Goal: Check status: Check status

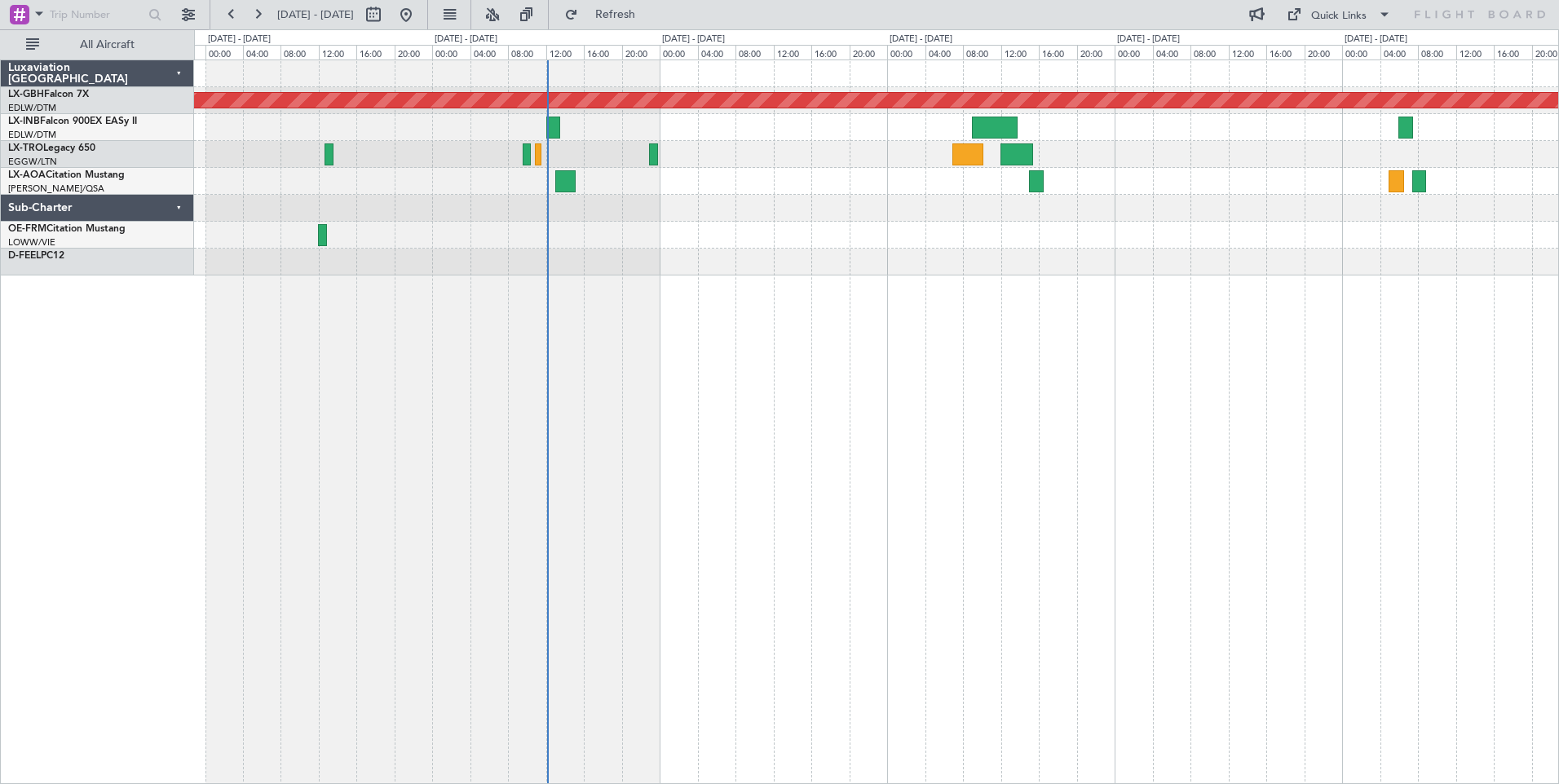
click at [893, 340] on div "Planned Maint Nurnberg Planned Maint [GEOGRAPHIC_DATA] No Crew [GEOGRAPHIC_DATA…" at bounding box center [876, 422] width 1365 height 725
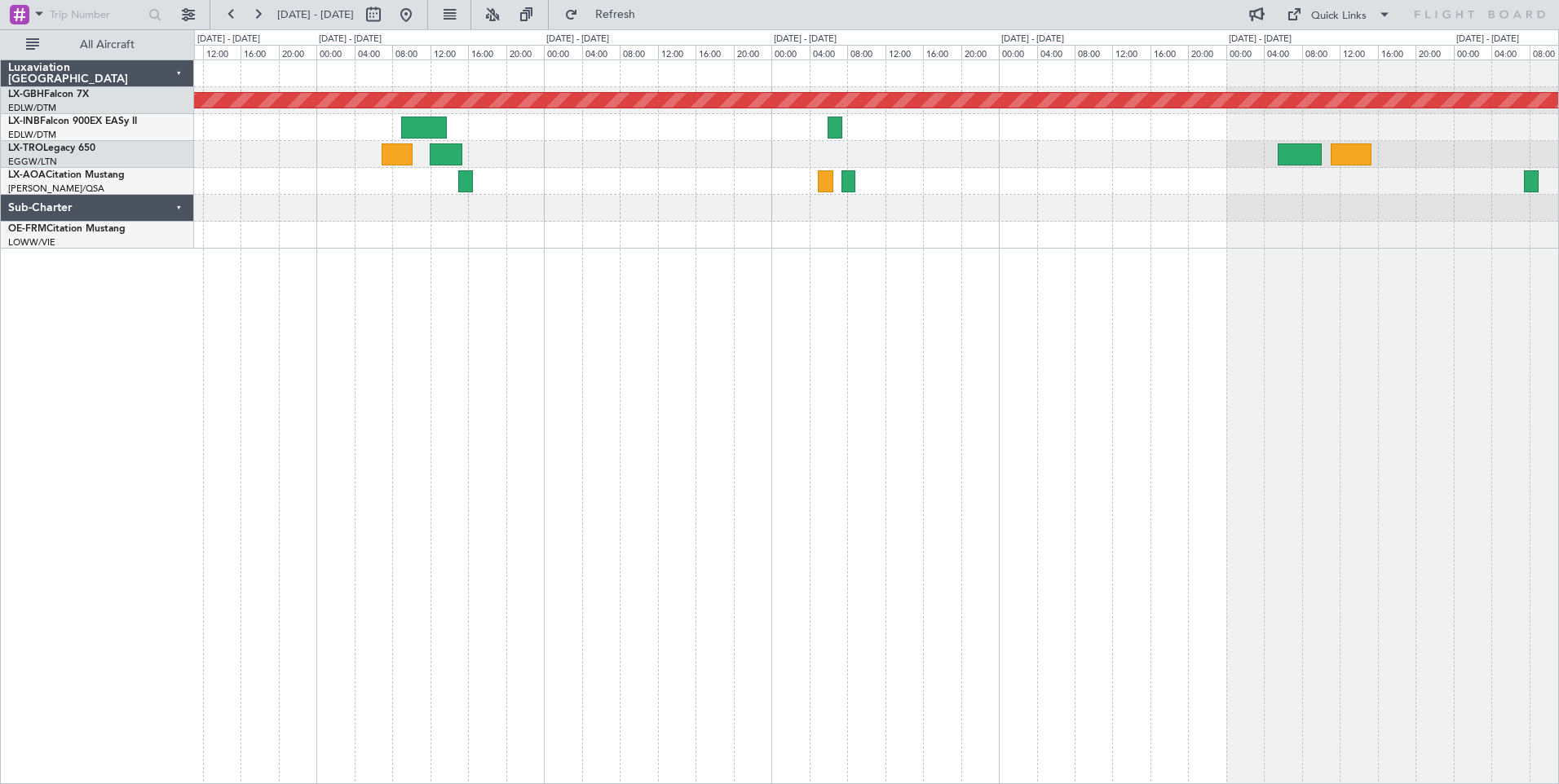
click at [591, 281] on div "Planned Maint Nurnberg Planned Maint [GEOGRAPHIC_DATA] (Riga Intl) No Crew [GEO…" at bounding box center [876, 422] width 1365 height 725
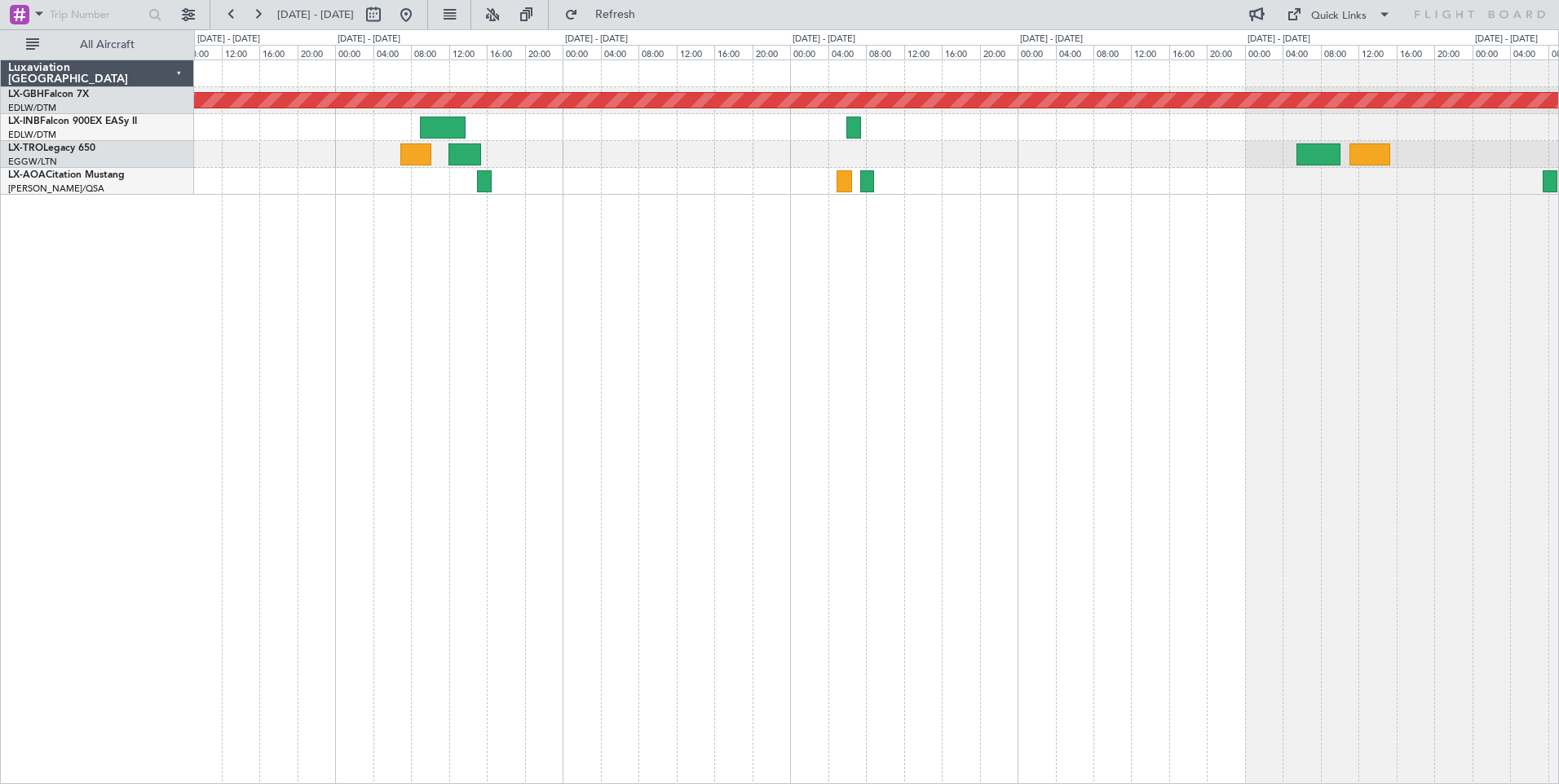
click at [402, 299] on div "Planned Maint Nurnberg Planned Maint [GEOGRAPHIC_DATA] (Riga Intl) No Crew [GEO…" at bounding box center [876, 422] width 1365 height 725
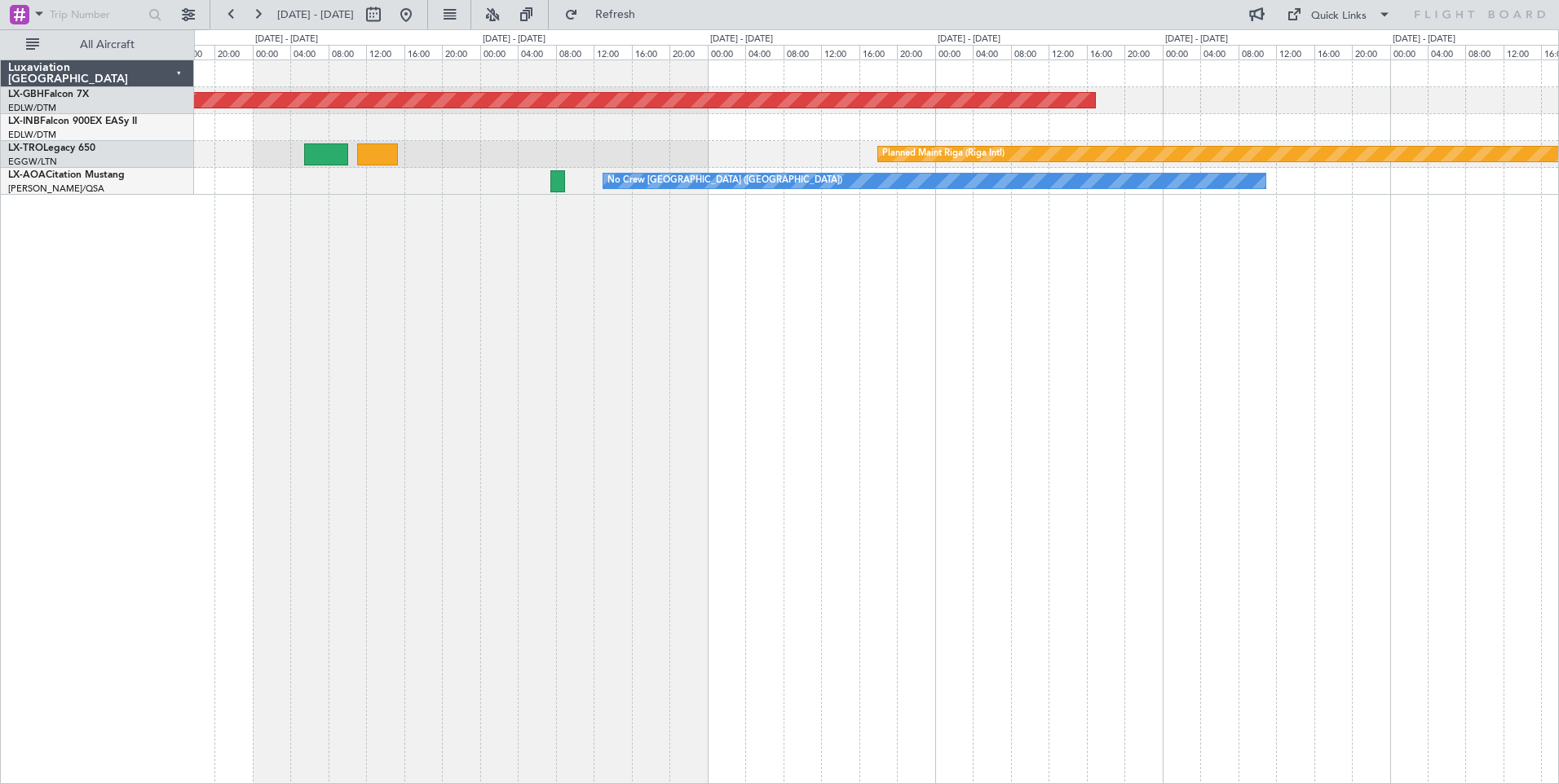
click at [190, 285] on div "Planned Maint Nurnberg Planned Maint [GEOGRAPHIC_DATA] (Riga Intl) No Crew [GEO…" at bounding box center [779, 407] width 1559 height 755
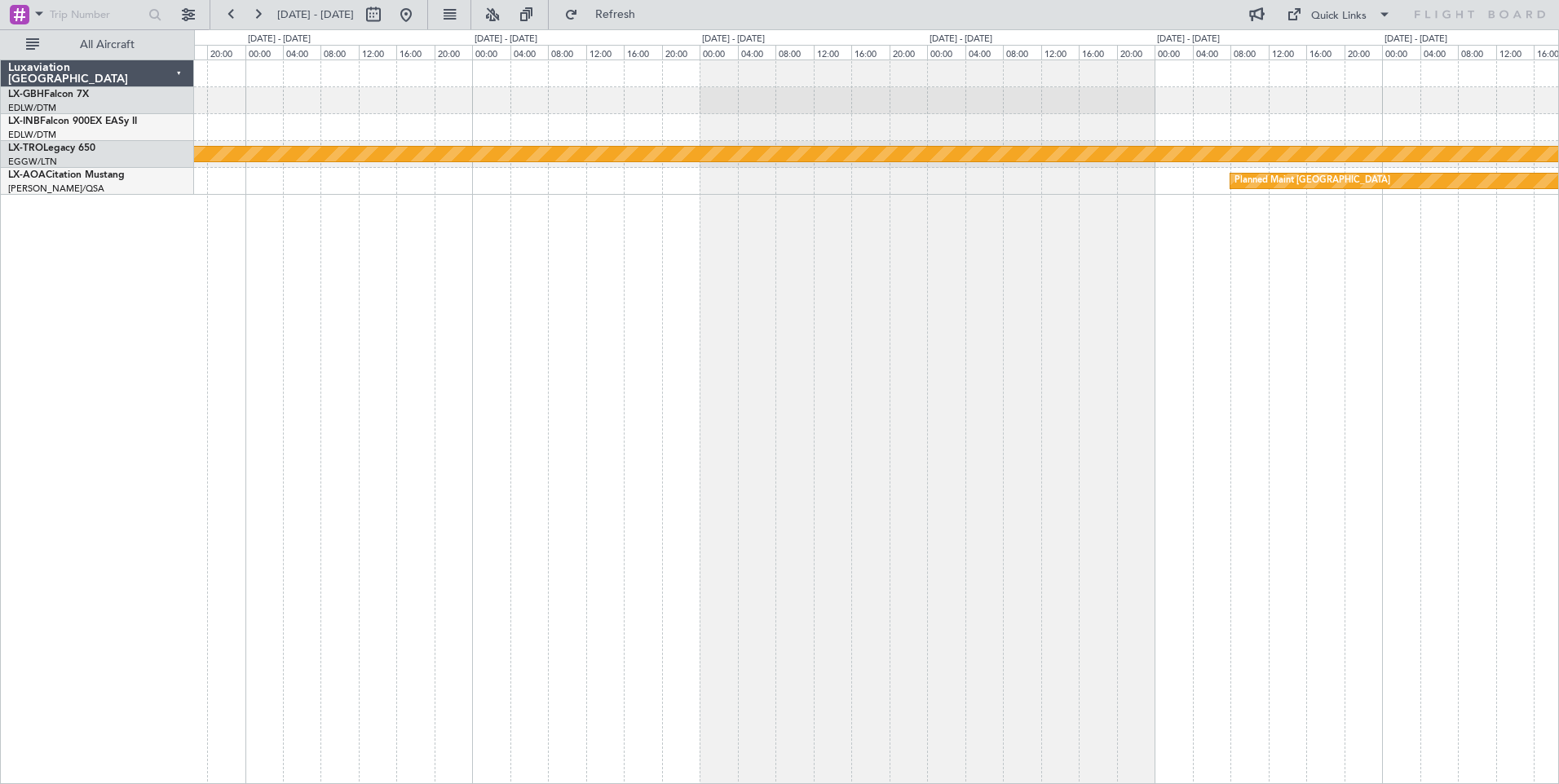
click at [90, 345] on div "Planned Maint Nurnberg Planned Maint [GEOGRAPHIC_DATA] (Riga Intl) Planned Main…" at bounding box center [779, 407] width 1559 height 755
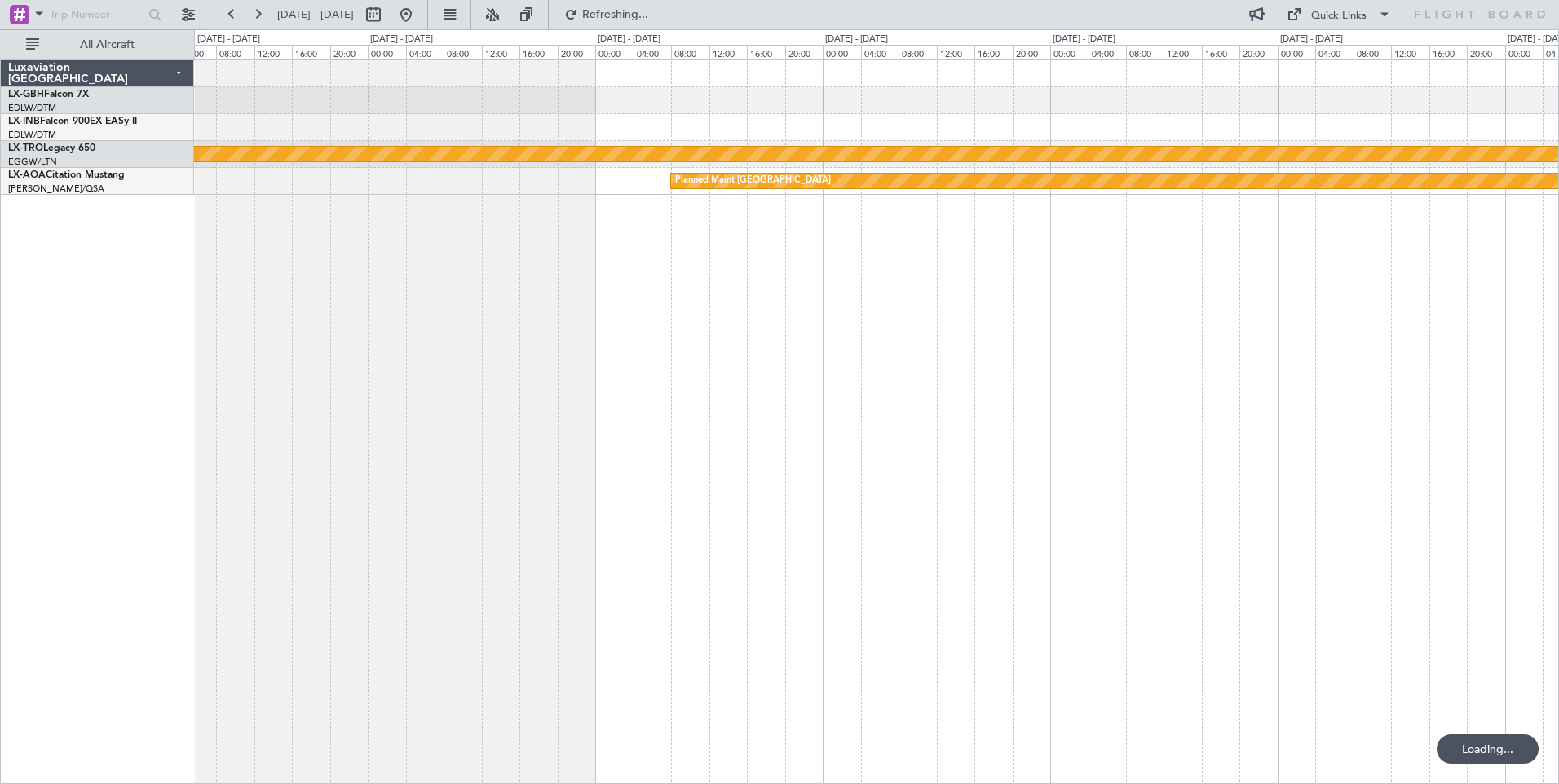
click at [324, 361] on div "Planned Maint Riga (Riga Intl) Planned Maint [GEOGRAPHIC_DATA]" at bounding box center [876, 422] width 1365 height 725
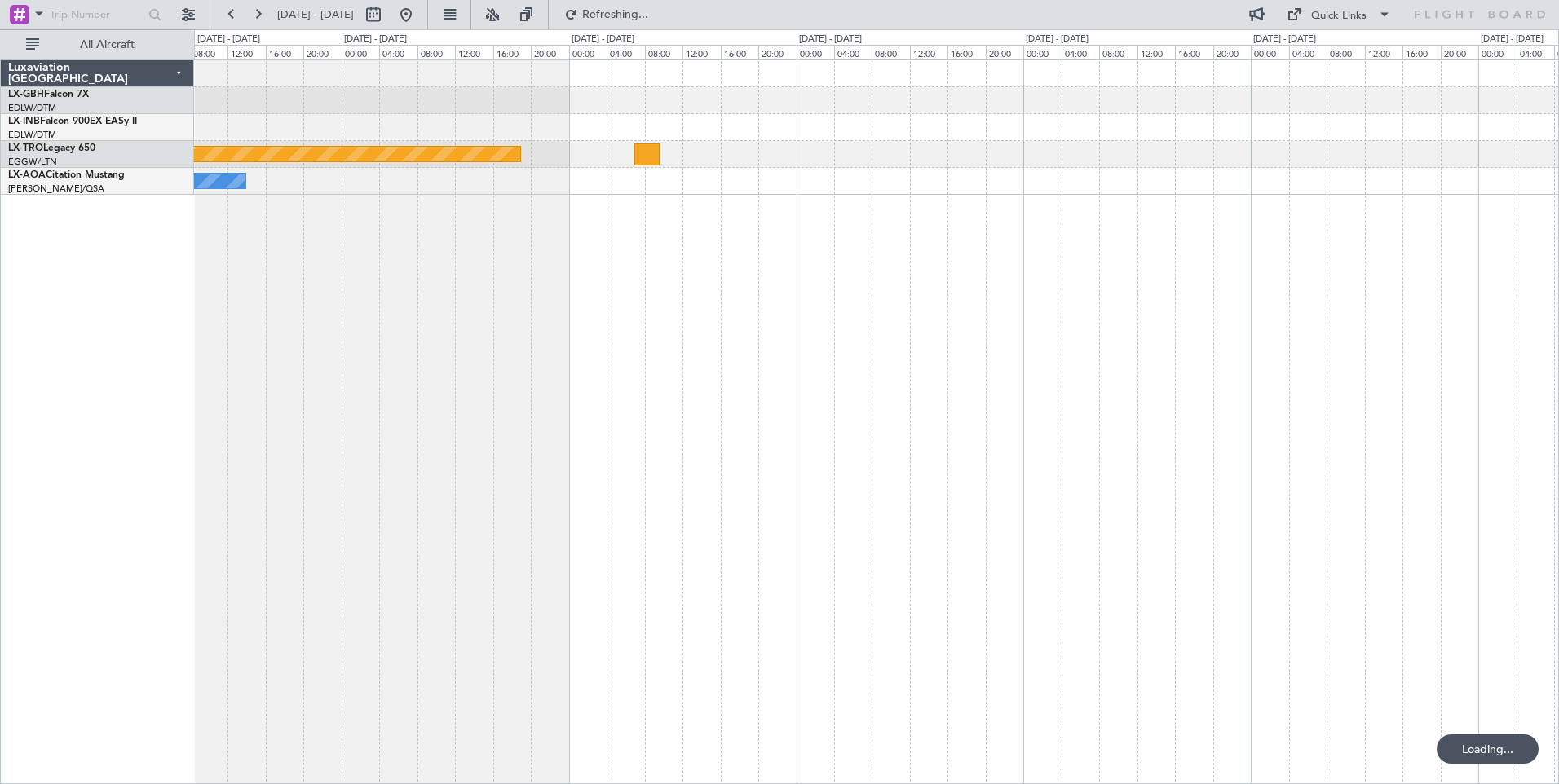
click at [301, 374] on div "Planned Maint Riga (Riga Intl) No Crew [GEOGRAPHIC_DATA] Planned Maint [GEOGRAP…" at bounding box center [876, 422] width 1365 height 725
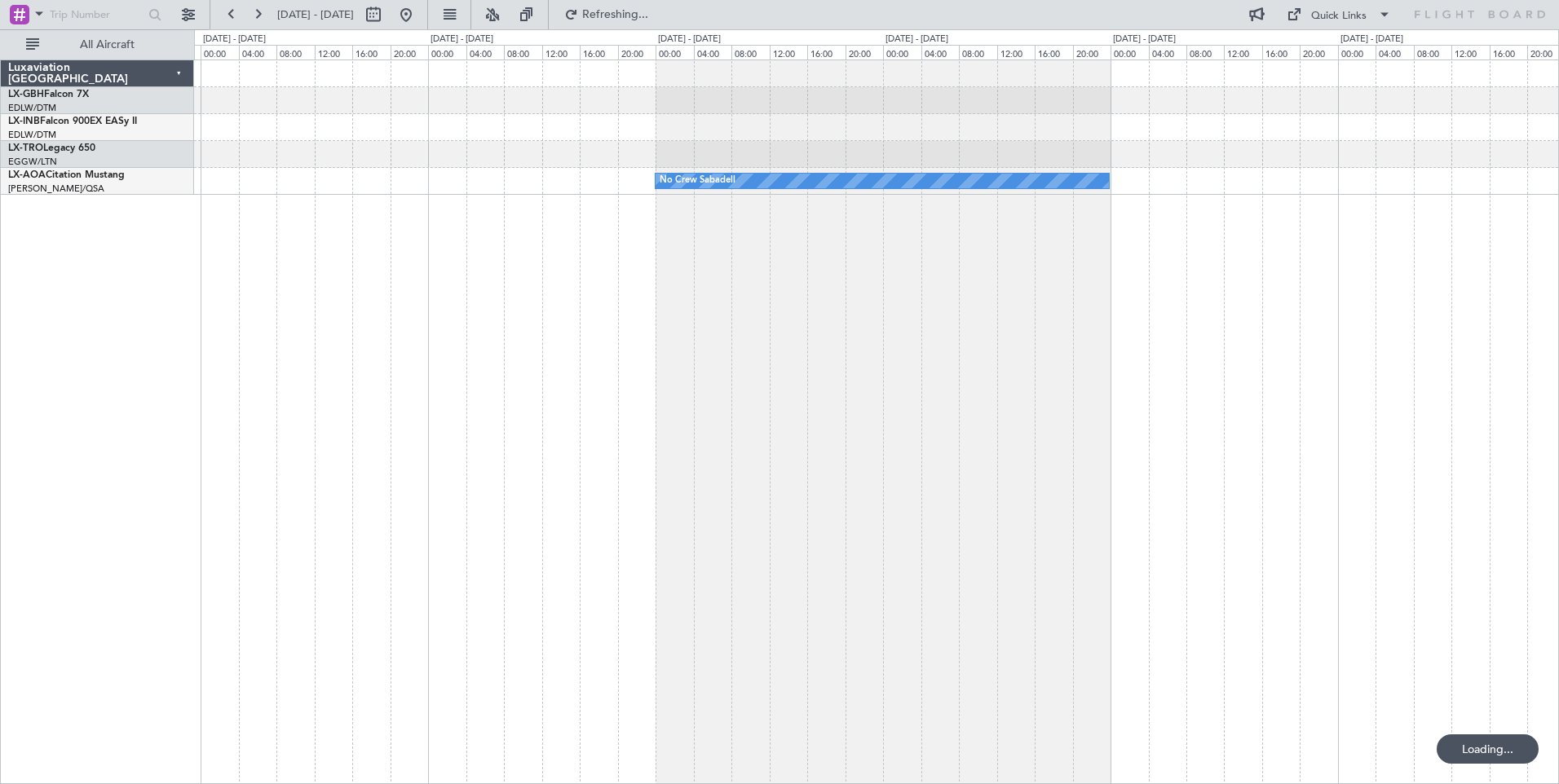
click at [0, 359] on html "[DATE] - [DATE] Refreshing... Quick Links All Aircraft No Crew Sabadell Luxavia…" at bounding box center [779, 392] width 1559 height 784
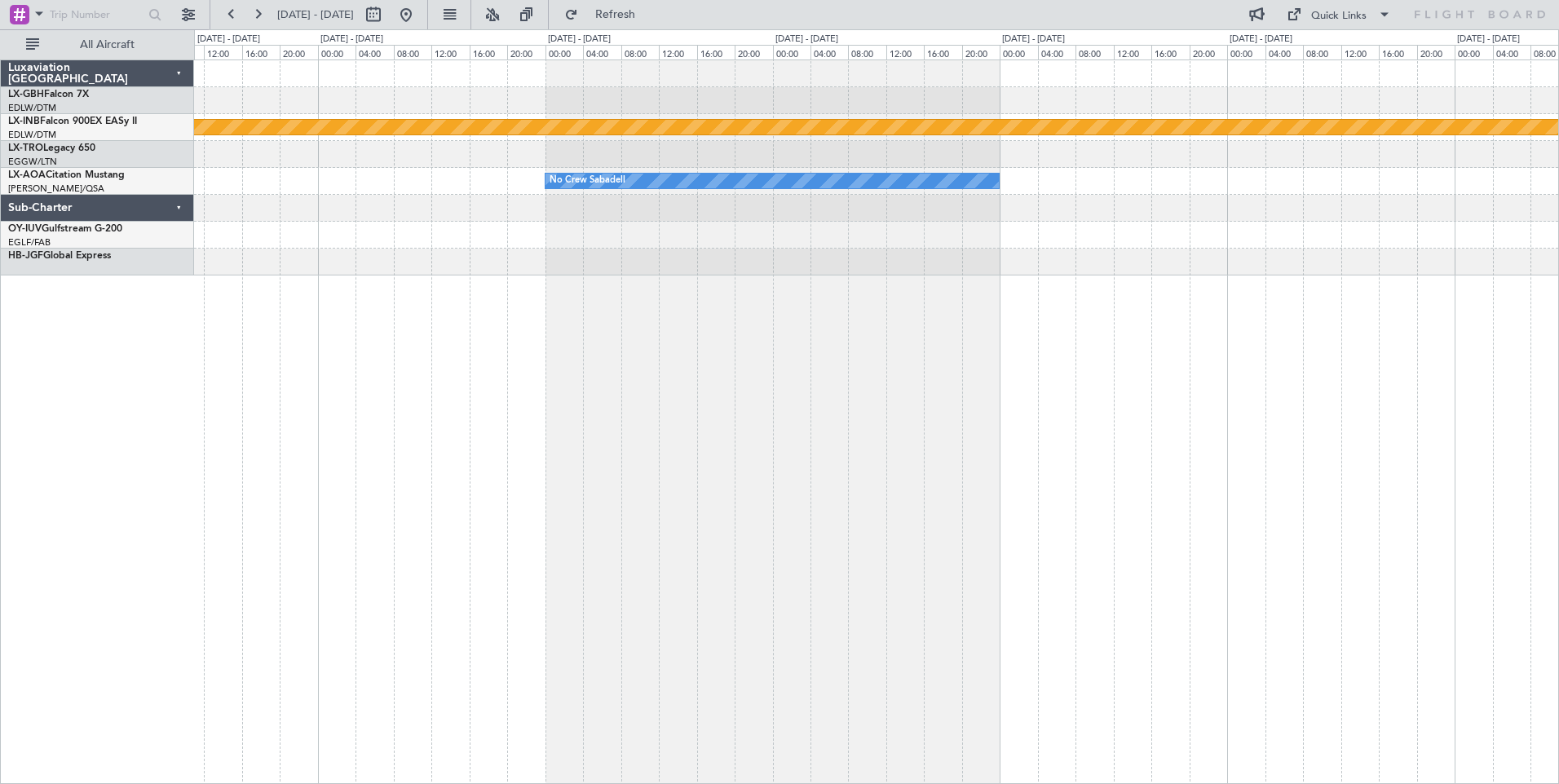
click at [76, 412] on div "Planned Maint Nurnberg No Crew Sabadell Luxaviation [GEOGRAPHIC_DATA] LX-GBH Fa…" at bounding box center [779, 407] width 1559 height 755
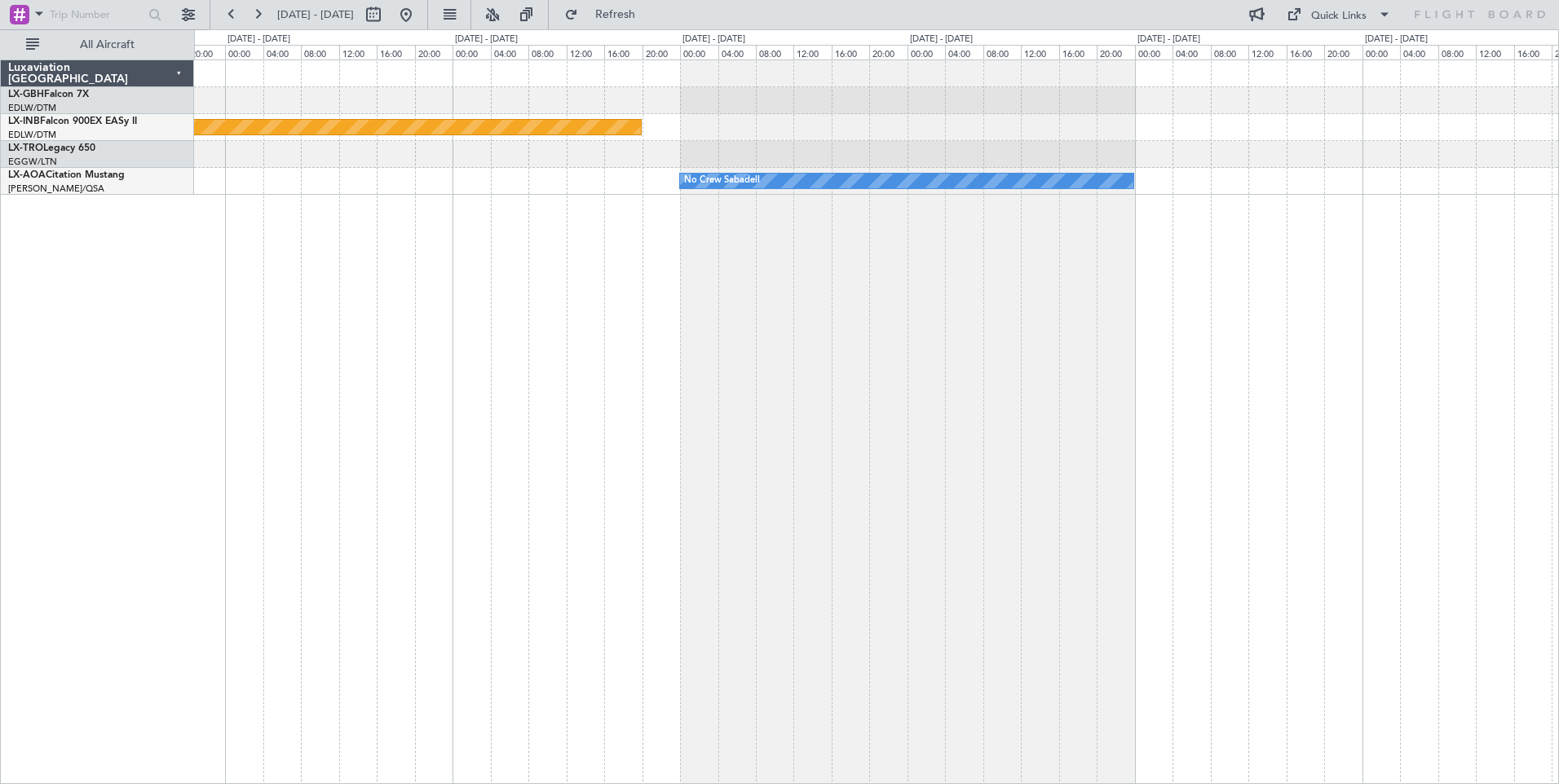
click at [0, 331] on html "[DATE] - [DATE] Refresh Quick Links All Aircraft Planned Maint Nurnberg No Crew…" at bounding box center [779, 392] width 1559 height 784
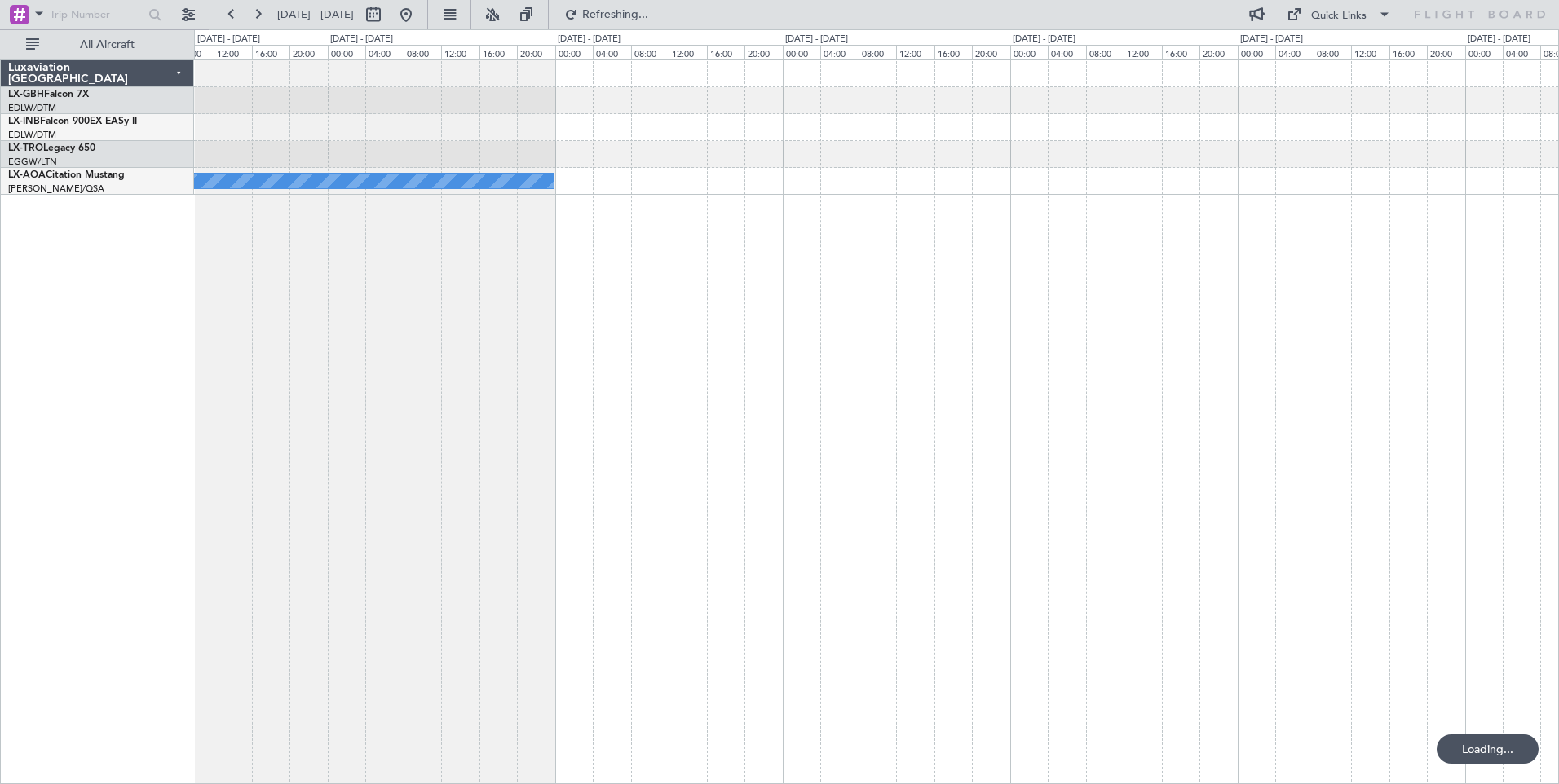
click at [65, 357] on div "Planned Maint Nurnberg No Crew Sabadell Luxaviation [GEOGRAPHIC_DATA] LX-GBH Fa…" at bounding box center [779, 407] width 1559 height 755
